Goal: Task Accomplishment & Management: Use online tool/utility

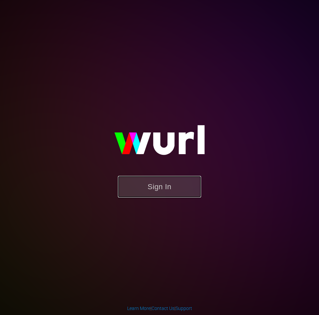
click at [184, 180] on button "Sign In" at bounding box center [159, 187] width 83 height 22
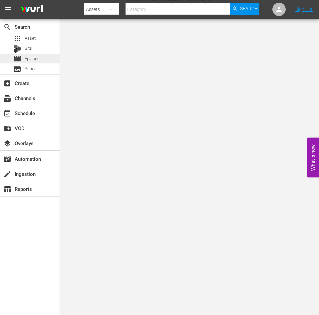
click at [40, 57] on div "movie Episode" at bounding box center [30, 58] width 60 height 9
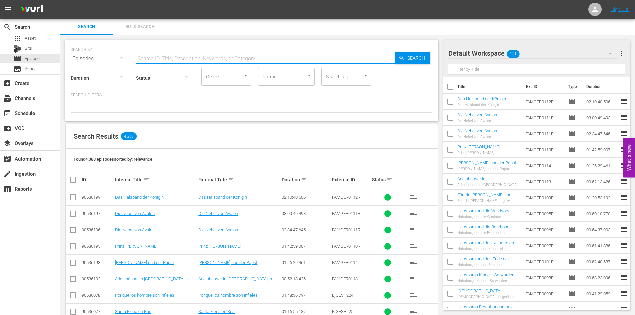
click at [165, 57] on input "text" at bounding box center [265, 59] width 259 height 16
type input "famesp"
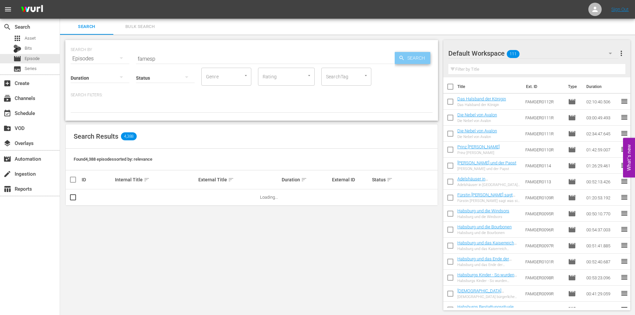
click at [319, 56] on span "Search" at bounding box center [418, 58] width 26 height 12
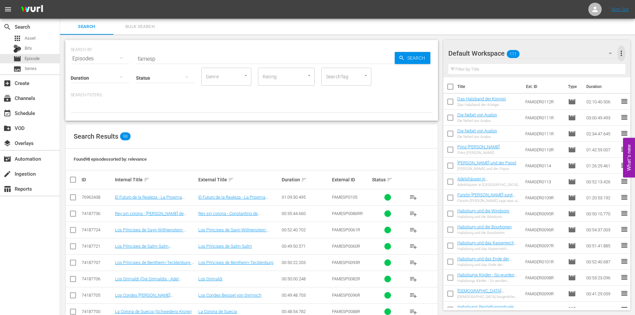
click at [319, 51] on span "more_vert" at bounding box center [621, 53] width 8 height 8
click at [319, 66] on div "Clear All Workspace Items" at bounding box center [578, 66] width 78 height 12
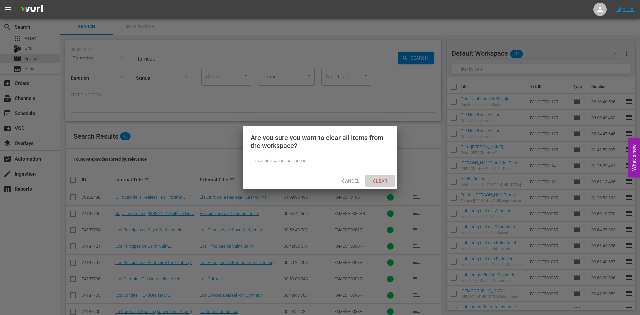
click at [319, 180] on span "Clear" at bounding box center [380, 180] width 25 height 5
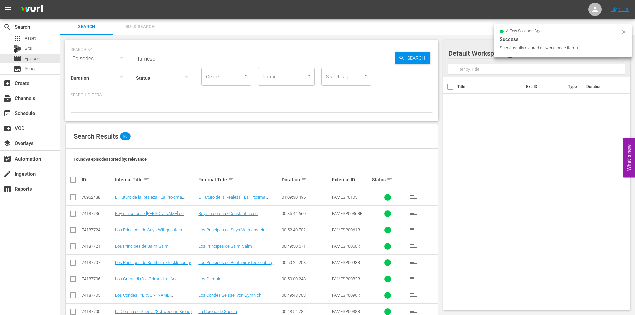
click at [73, 178] on input "checkbox" at bounding box center [75, 180] width 13 height 8
checkbox input "true"
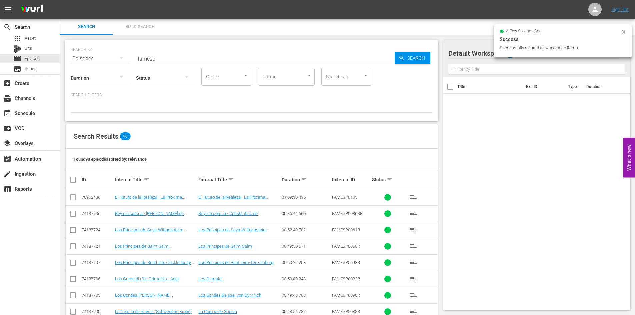
checkbox input "true"
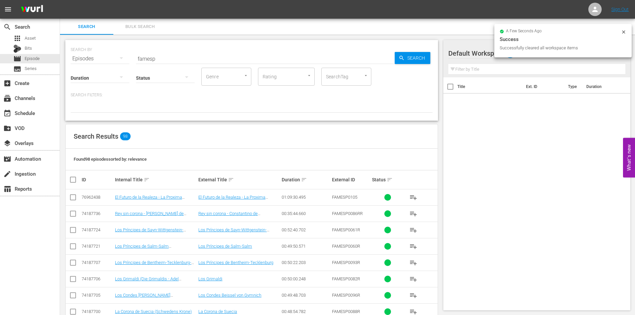
checkbox input "true"
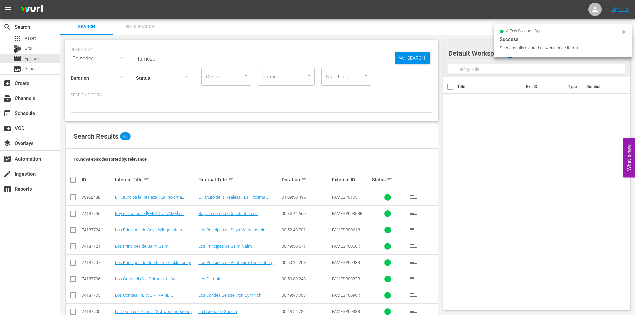
checkbox input "true"
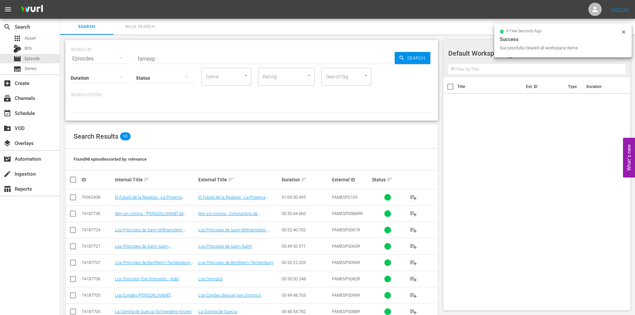
checkbox input "true"
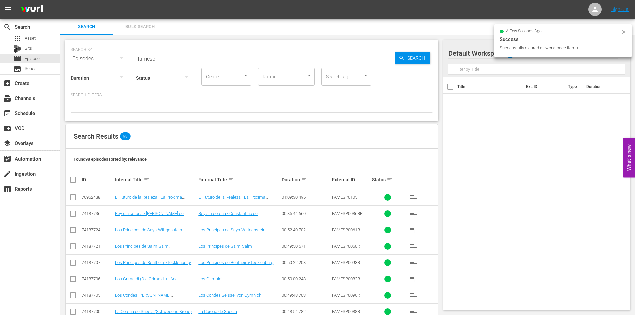
checkbox input "true"
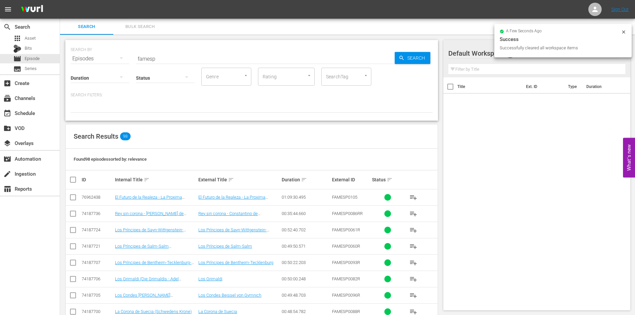
checkbox input "true"
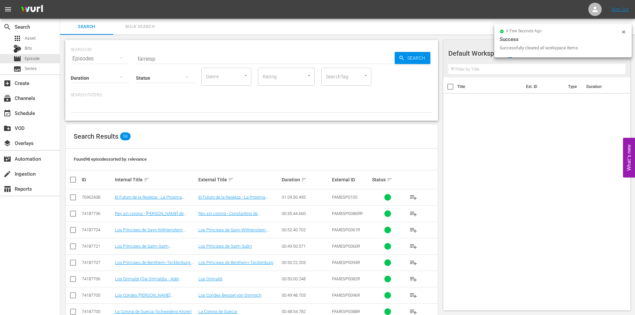
checkbox input "true"
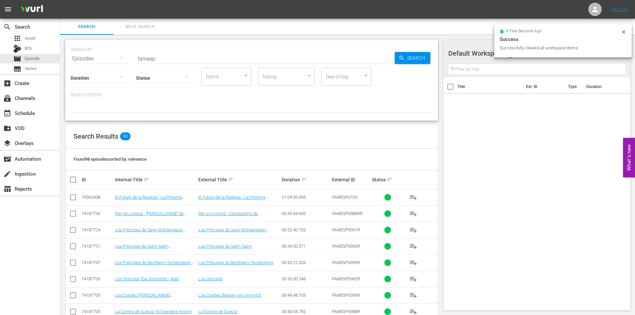
checkbox input "true"
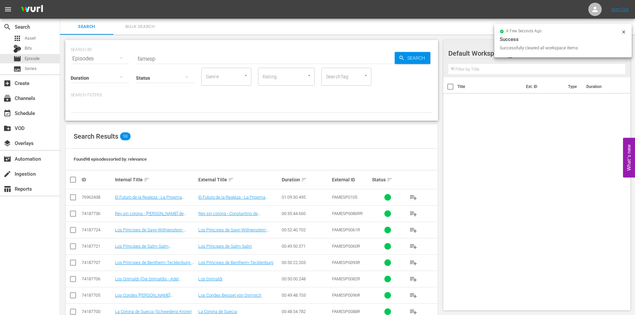
checkbox input "true"
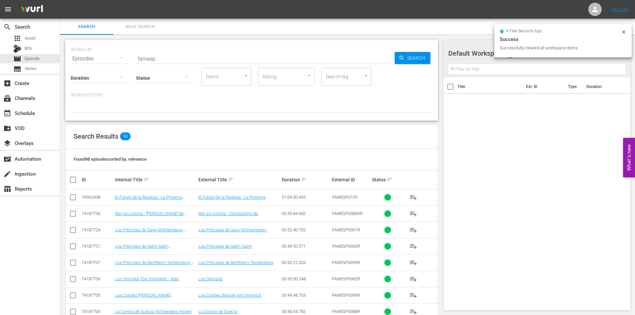
checkbox input "true"
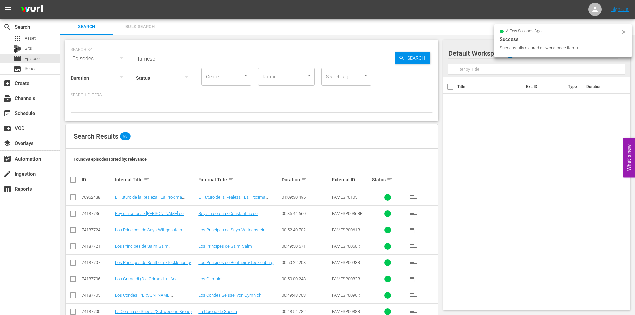
checkbox input "true"
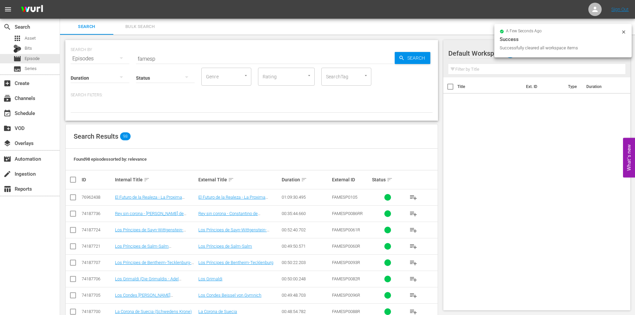
checkbox input "true"
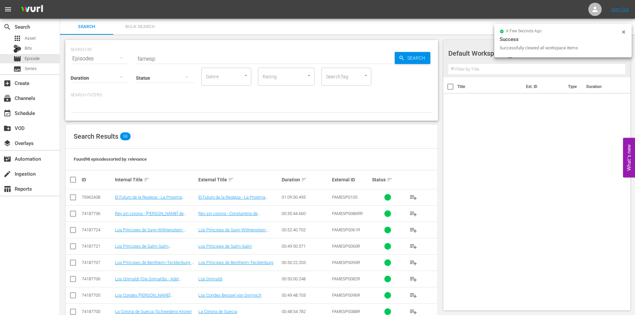
checkbox input "true"
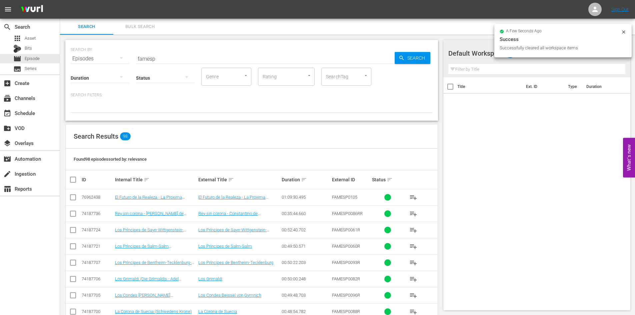
checkbox input "true"
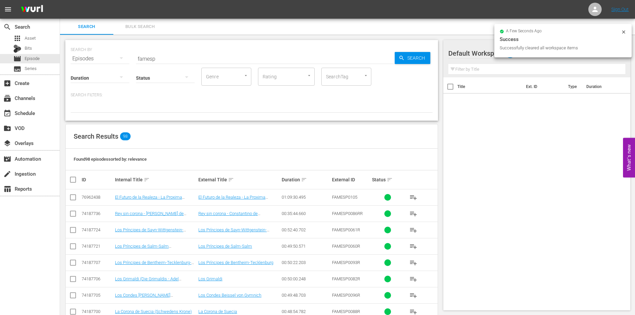
checkbox input "true"
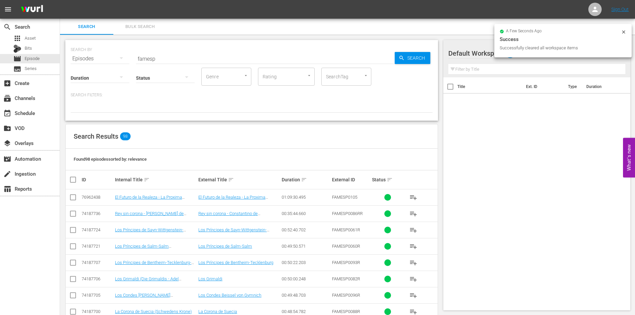
checkbox input "true"
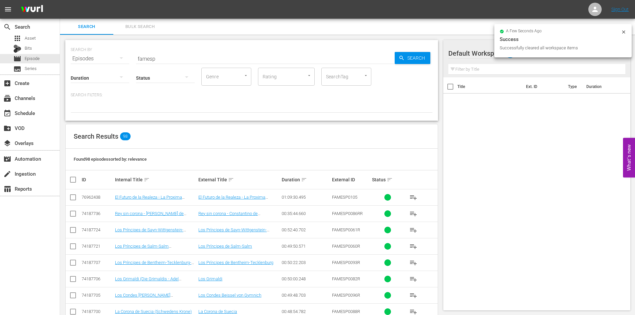
checkbox input "true"
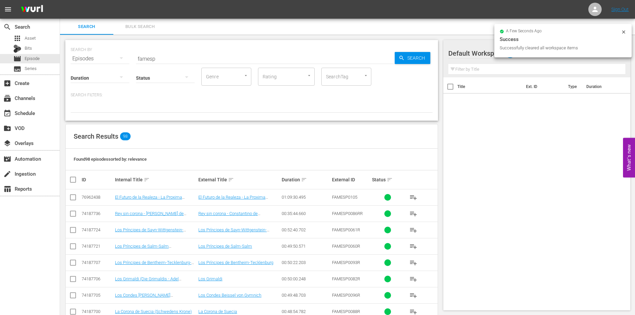
checkbox input "true"
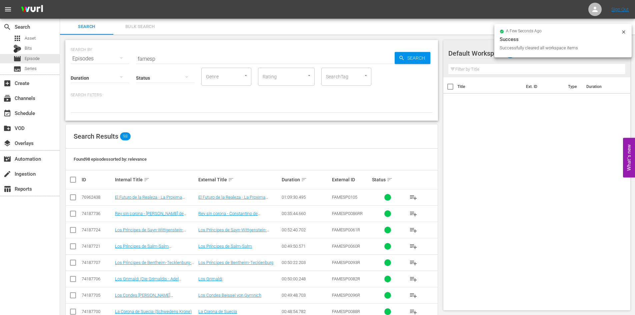
checkbox input "true"
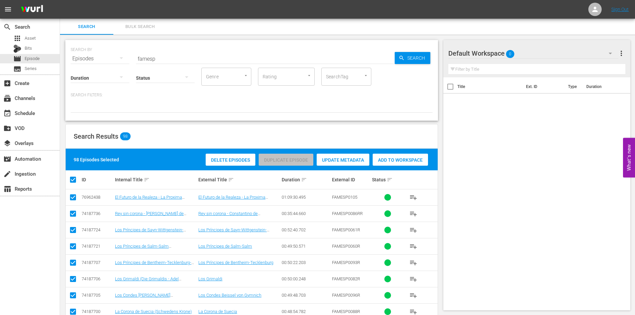
click at [319, 161] on span "Add to Workspace" at bounding box center [400, 159] width 55 height 5
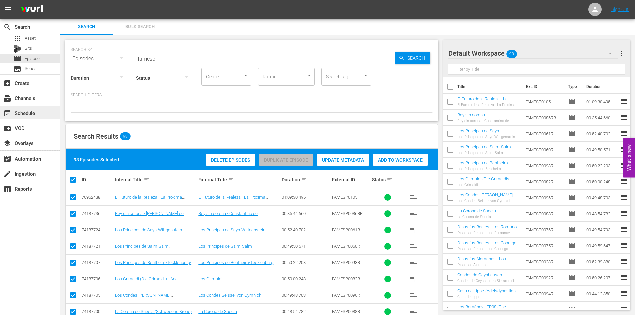
click at [44, 114] on div "event_available Schedule" at bounding box center [30, 112] width 60 height 13
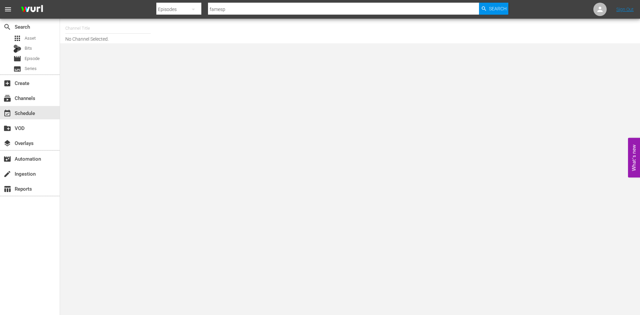
click at [97, 38] on div "Channel Title No Channel Selected." at bounding box center [220, 30] width 311 height 21
click at [100, 35] on input "text" at bounding box center [107, 28] width 85 height 16
click at [105, 34] on input "text" at bounding box center [107, 28] width 85 height 16
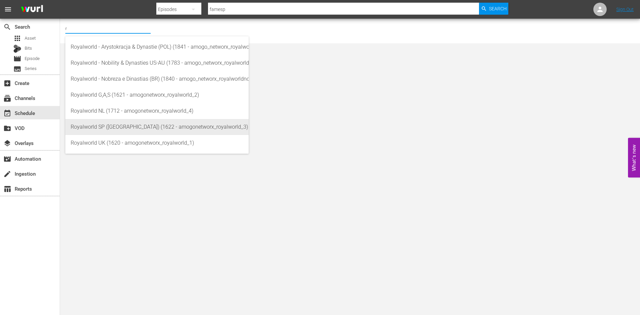
click at [159, 127] on div "Royalworld SP ([GEOGRAPHIC_DATA]) (1622 - amogonetworx_royalworld_3)" at bounding box center [157, 127] width 173 height 16
type input "Royalworld SP ([GEOGRAPHIC_DATA]) (1622 - amogonetworx_royalworld_3)"
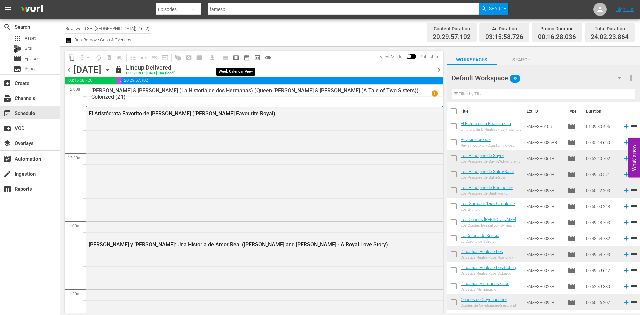
click at [234, 53] on button "calendar_view_week_outlined" at bounding box center [236, 57] width 11 height 11
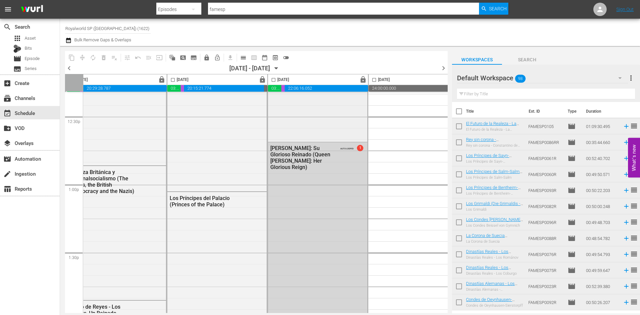
scroll to position [1666, 319]
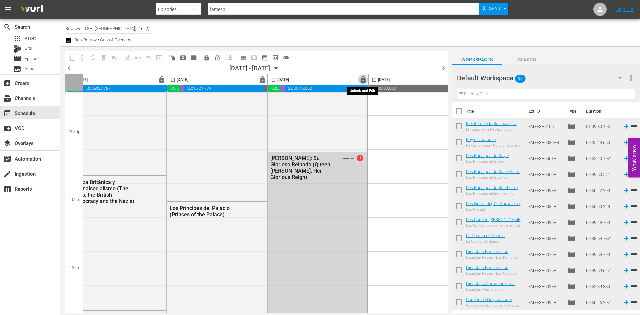
click at [319, 81] on span "lock" at bounding box center [363, 80] width 8 height 8
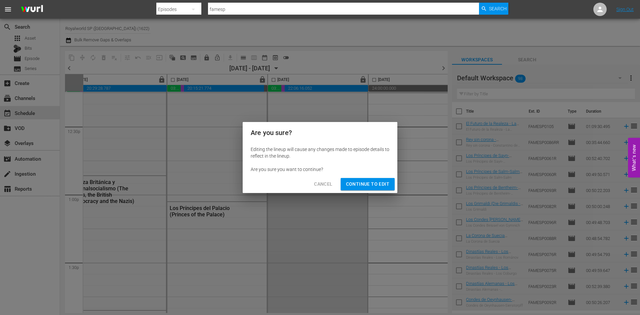
click at [319, 184] on span "Continue to Edit" at bounding box center [367, 184] width 43 height 8
